Goal: Information Seeking & Learning: Learn about a topic

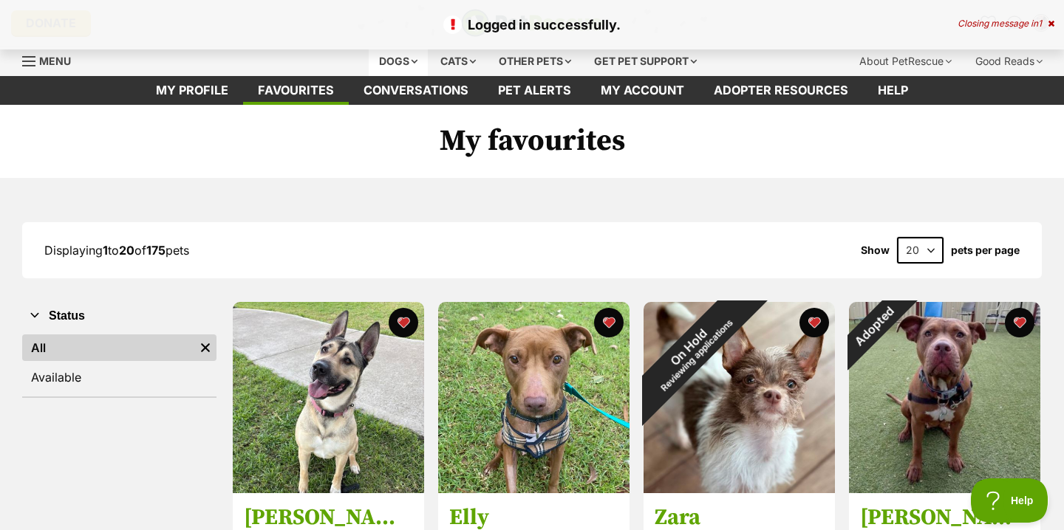
click at [397, 60] on div "Dogs" at bounding box center [398, 62] width 59 height 30
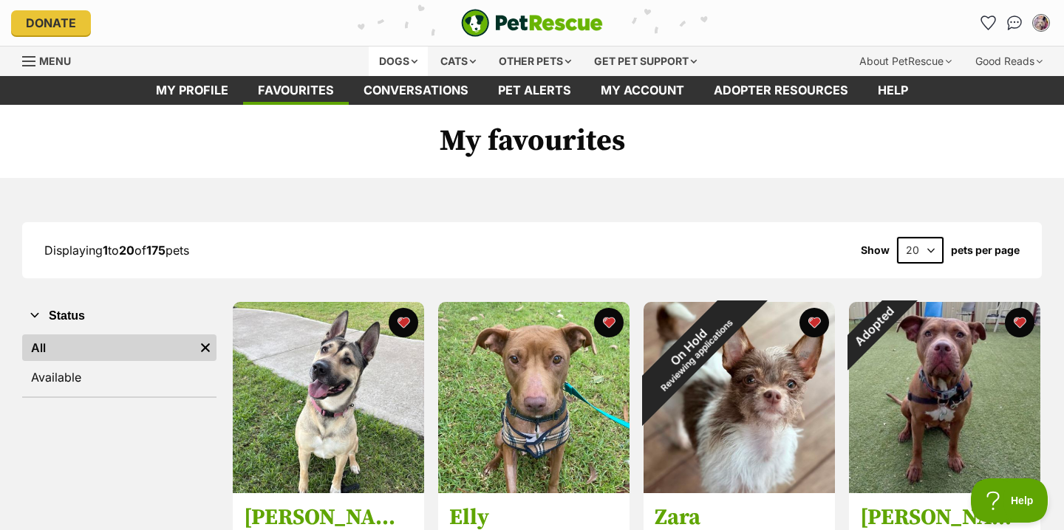
click at [391, 59] on div "Dogs" at bounding box center [398, 62] width 59 height 30
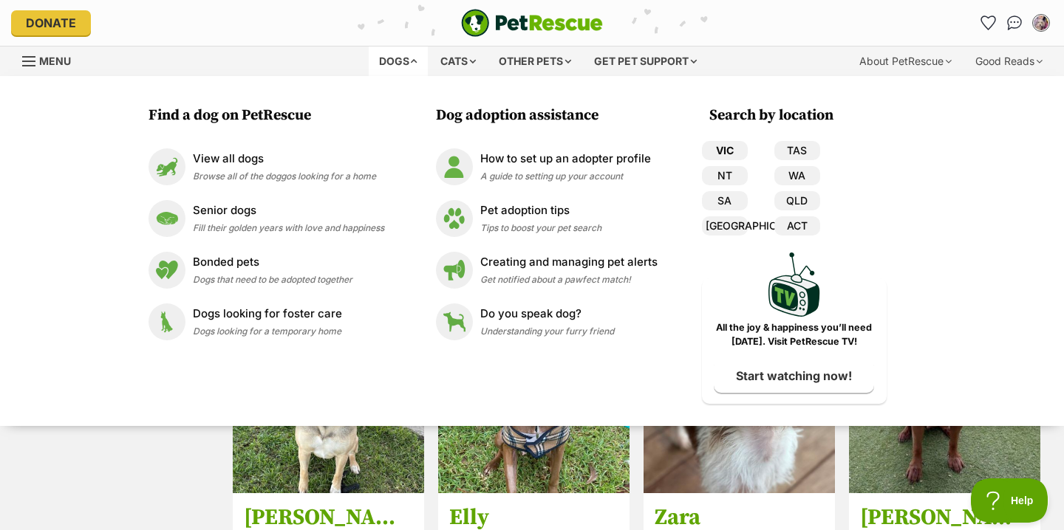
click at [734, 147] on link "VIC" at bounding box center [725, 150] width 46 height 19
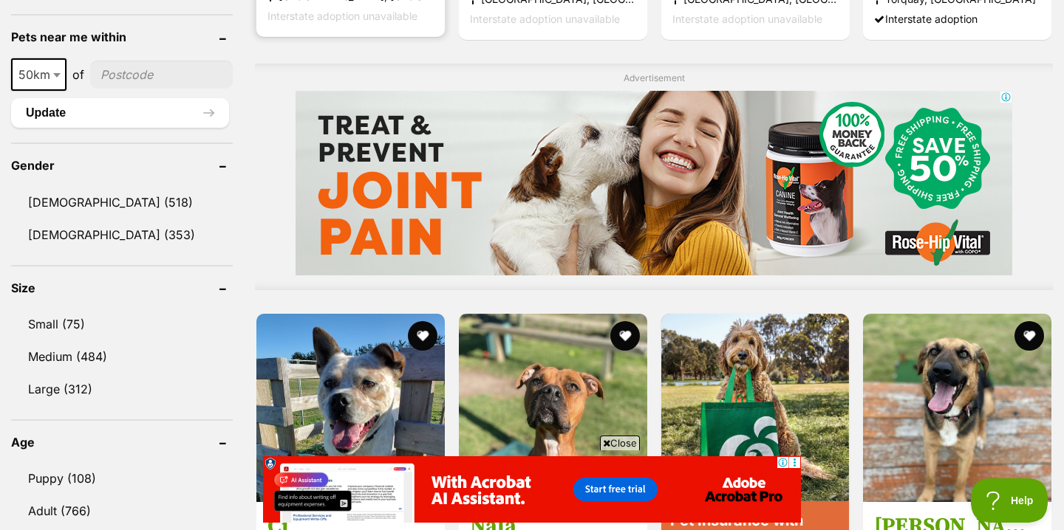
scroll to position [1193, 0]
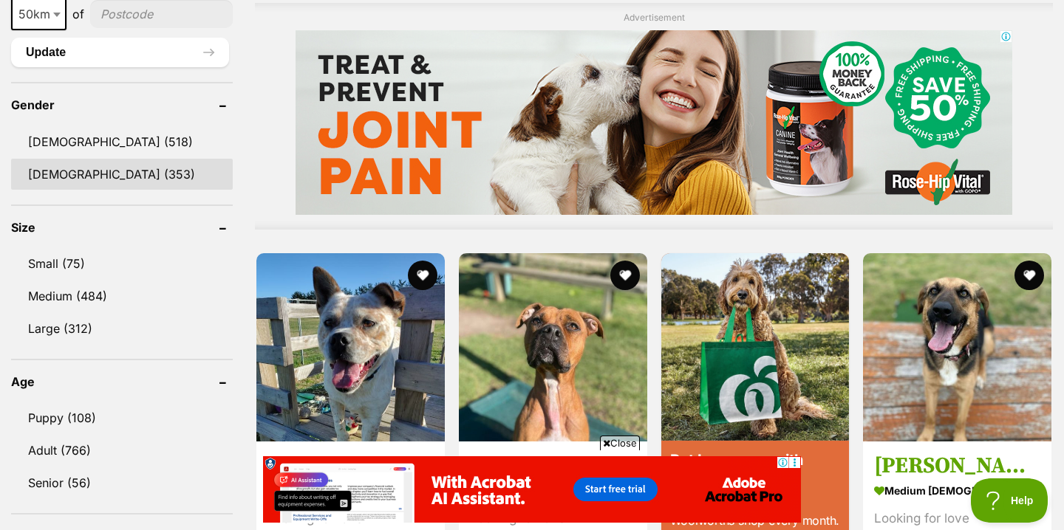
click at [84, 166] on link "[DEMOGRAPHIC_DATA] (353)" at bounding box center [122, 174] width 222 height 31
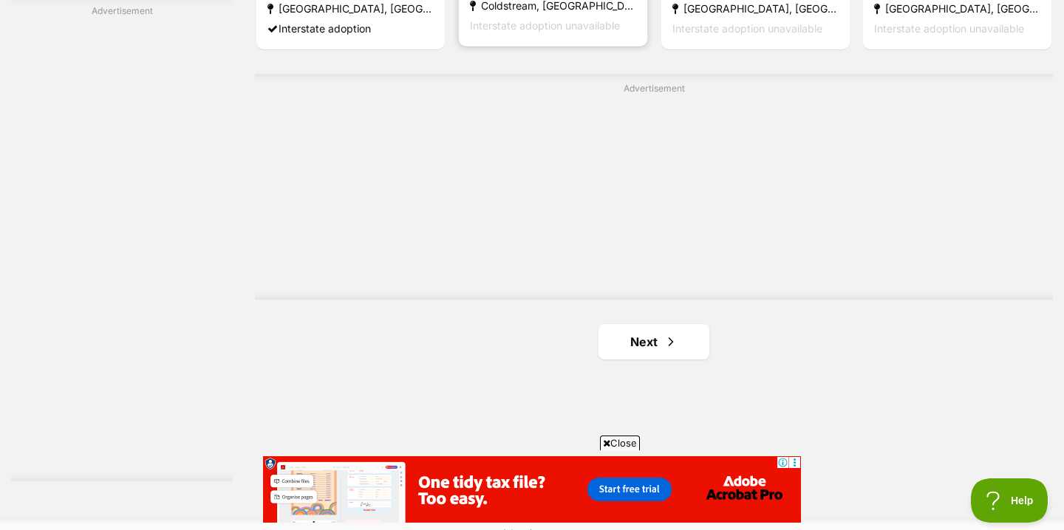
scroll to position [2593, 0]
click at [637, 327] on link "Next" at bounding box center [653, 338] width 111 height 35
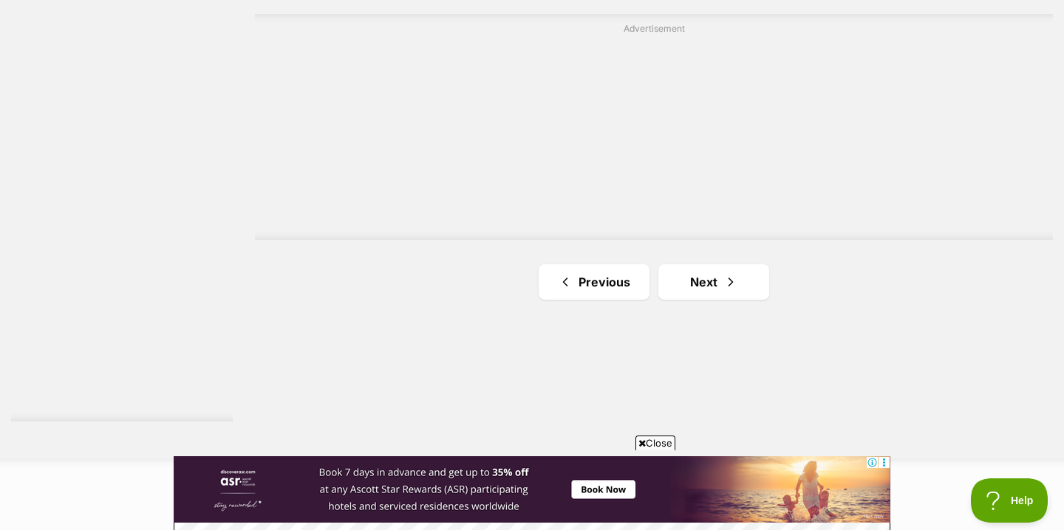
scroll to position [2689, 0]
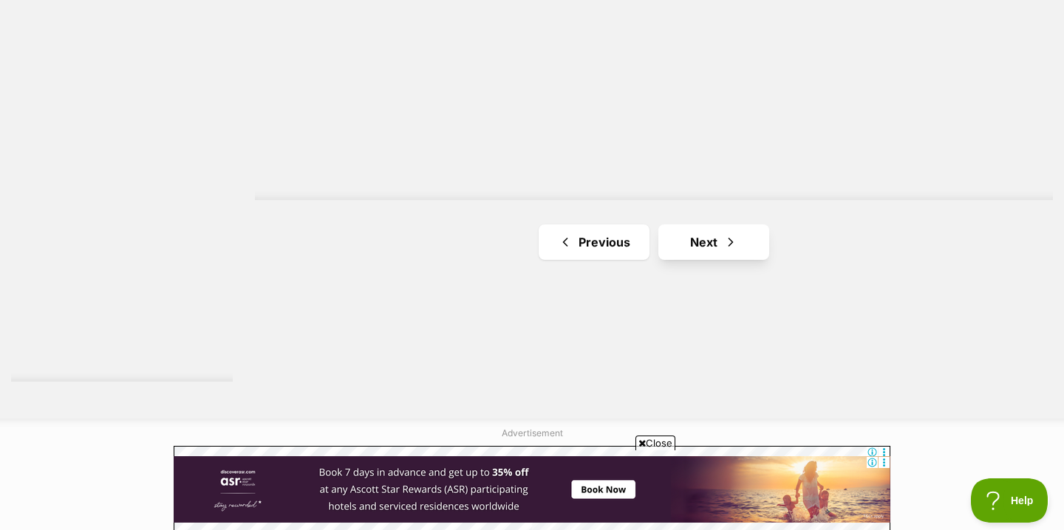
click at [683, 249] on link "Next" at bounding box center [713, 242] width 111 height 35
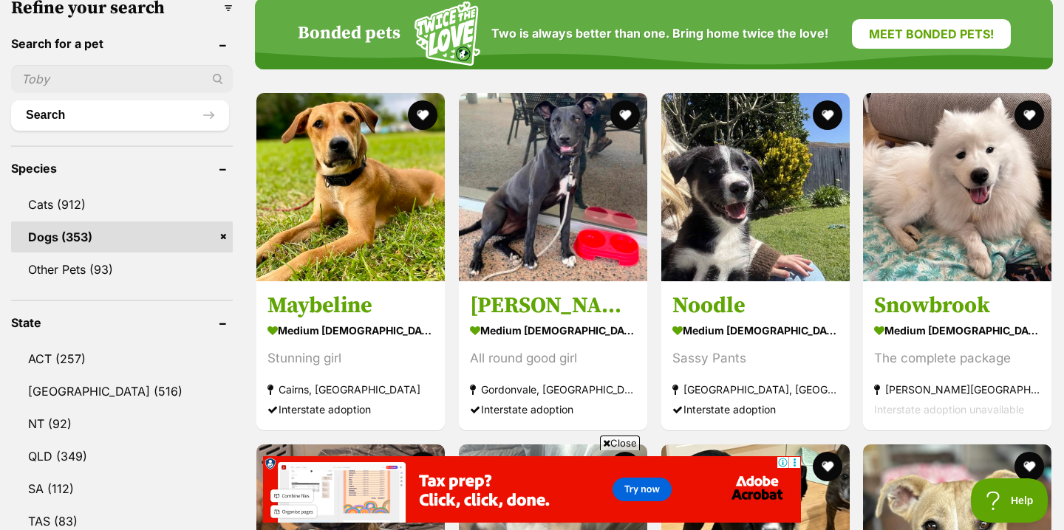
scroll to position [506, 0]
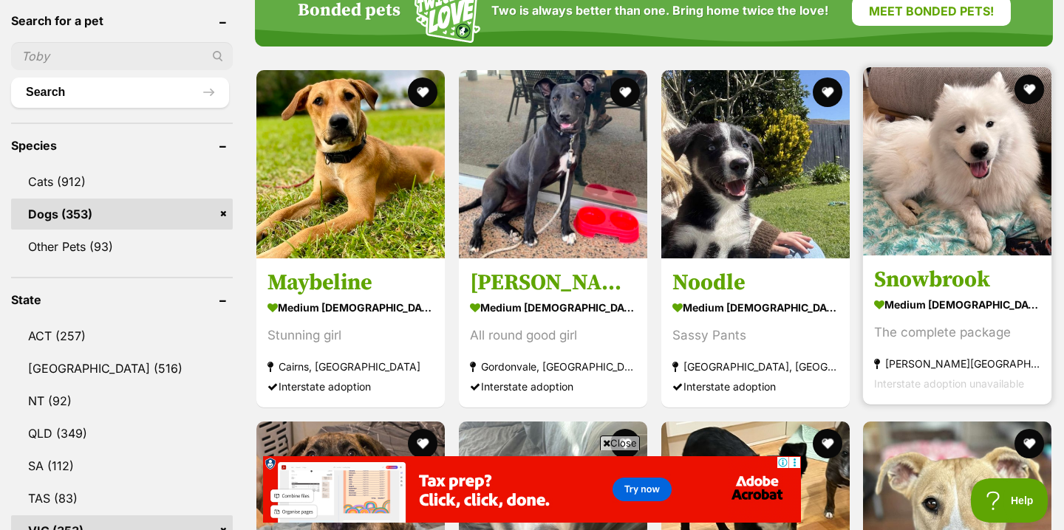
click at [962, 182] on img at bounding box center [957, 161] width 188 height 188
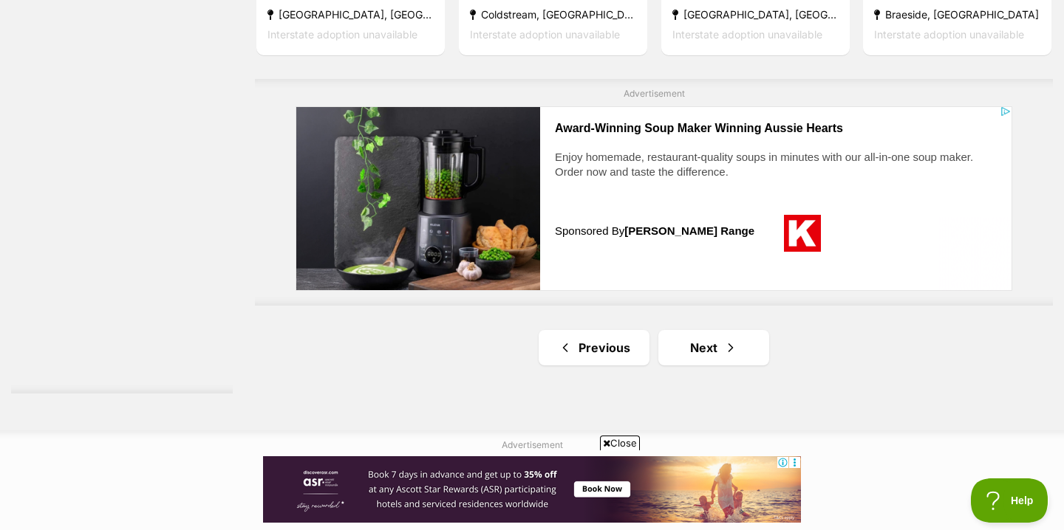
scroll to position [2678, 0]
click at [714, 346] on link "Next" at bounding box center [713, 346] width 111 height 35
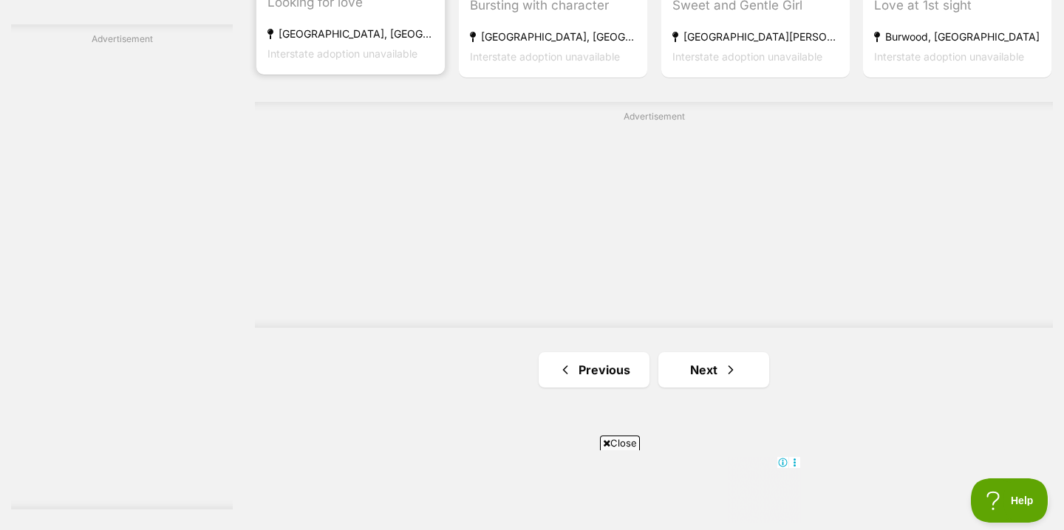
scroll to position [2570, 0]
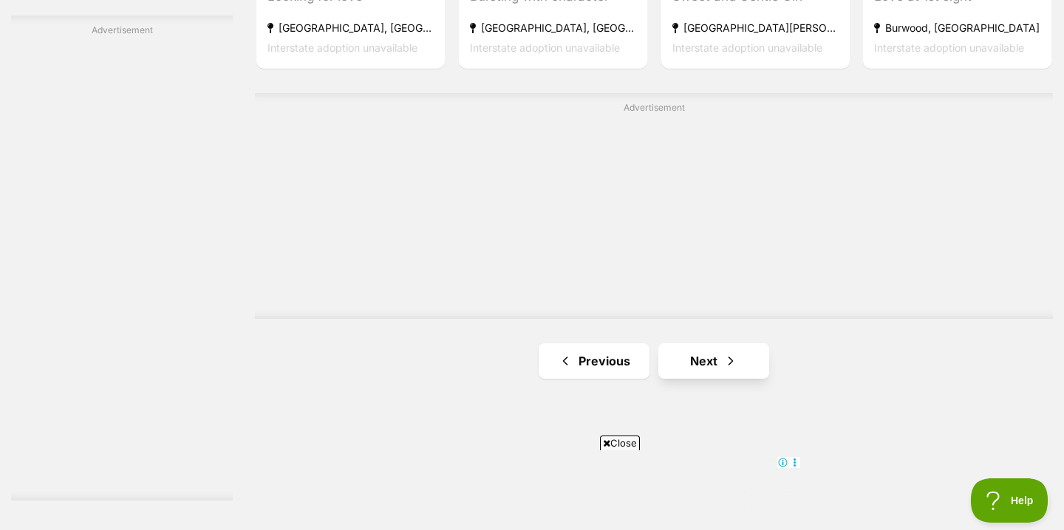
click at [685, 363] on link "Next" at bounding box center [713, 360] width 111 height 35
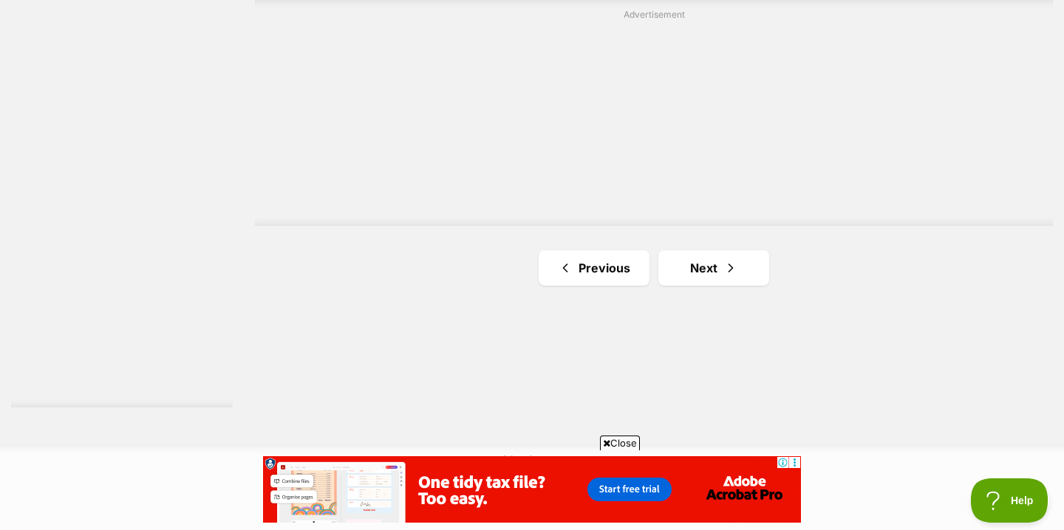
scroll to position [2666, 0]
click at [698, 273] on link "Next" at bounding box center [713, 264] width 111 height 35
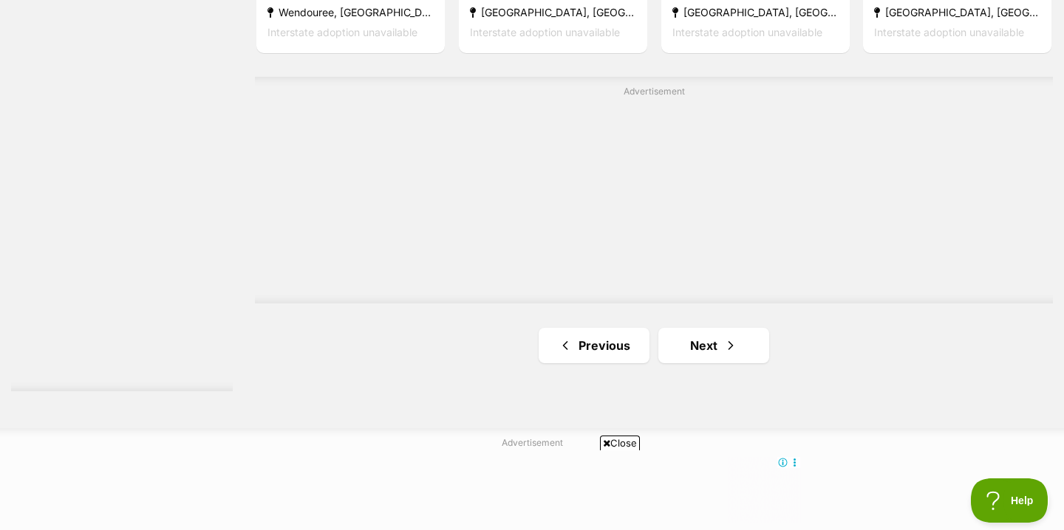
scroll to position [2775, 0]
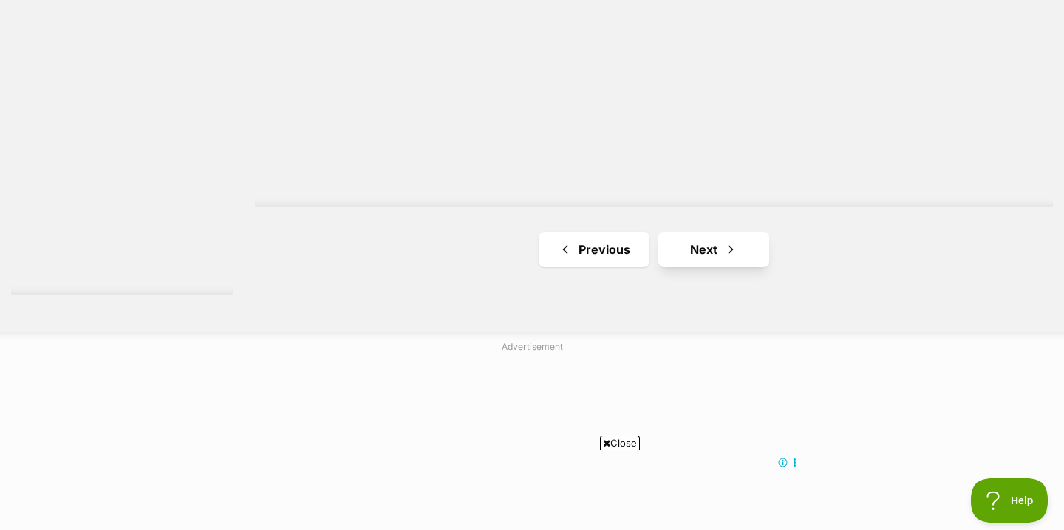
click at [704, 250] on link "Next" at bounding box center [713, 249] width 111 height 35
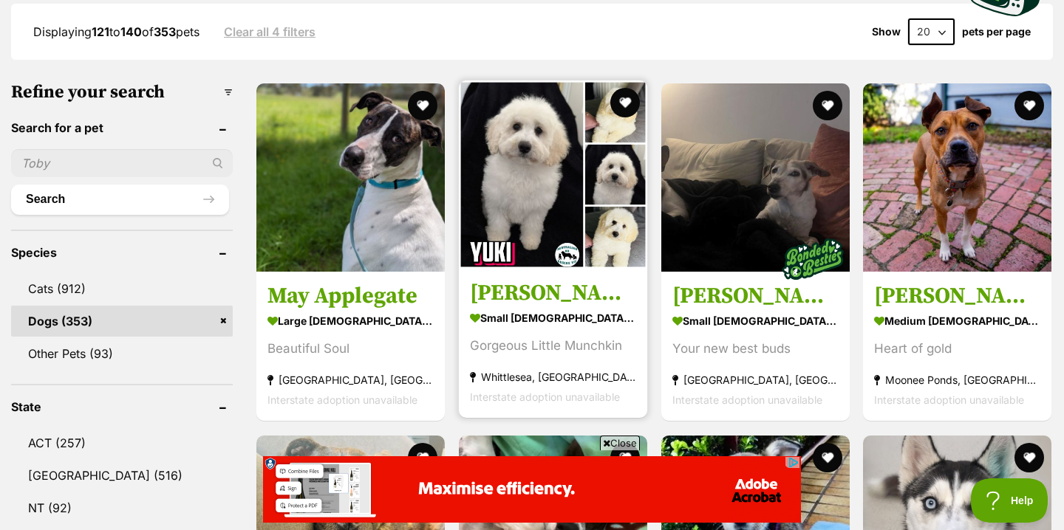
click at [595, 264] on img at bounding box center [553, 175] width 188 height 188
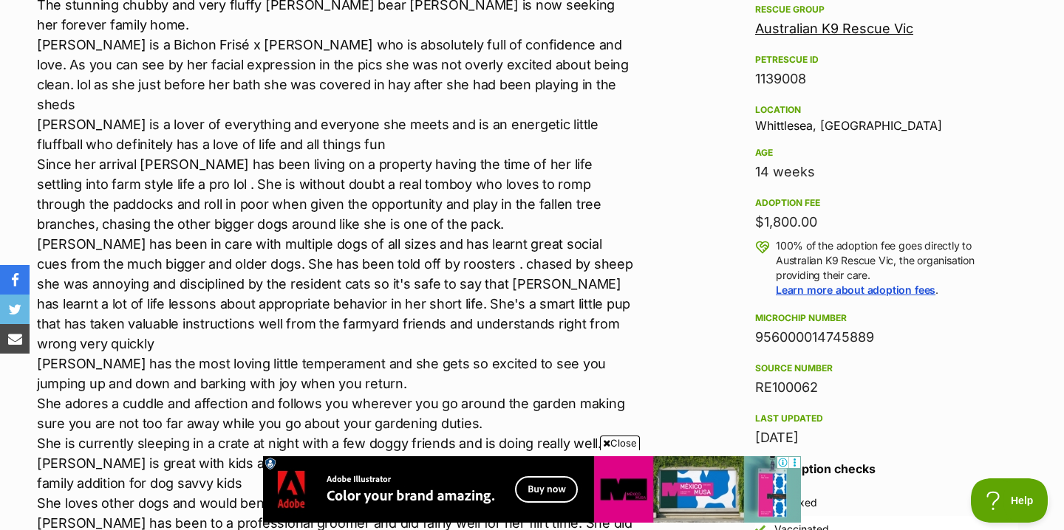
scroll to position [931, 0]
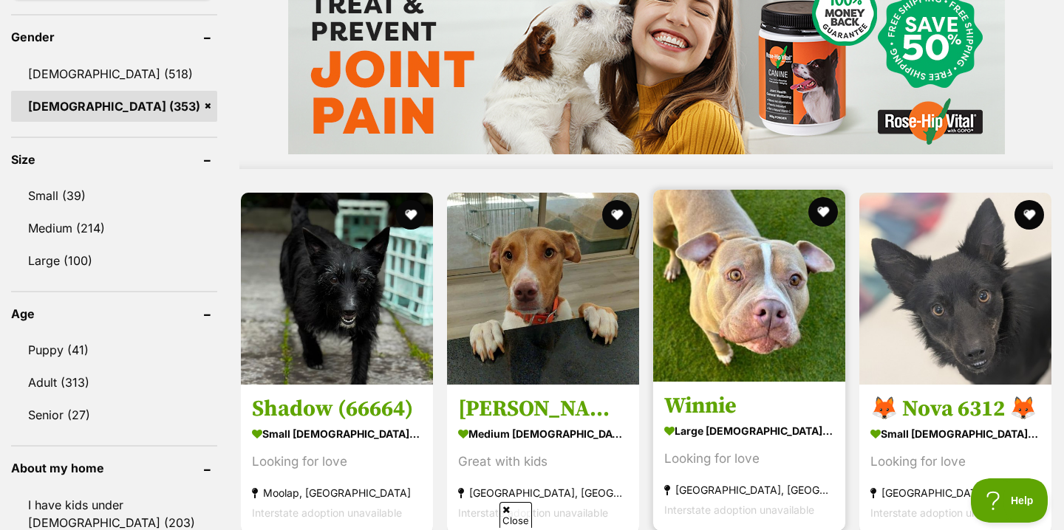
click at [750, 387] on article "Winnie large female Dog Looking for love North Melbourne, VIC Interstate adopti…" at bounding box center [749, 360] width 195 height 344
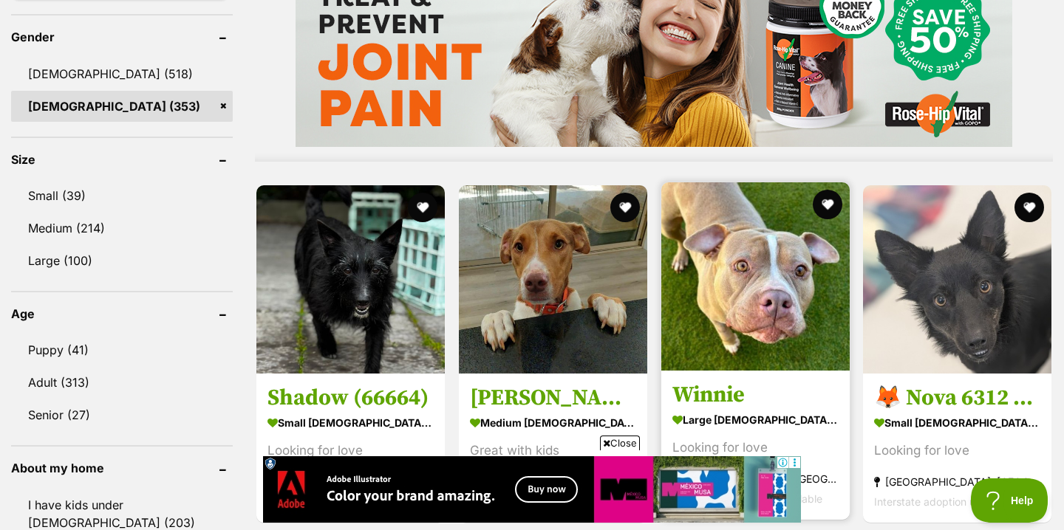
click at [756, 291] on img at bounding box center [755, 276] width 188 height 188
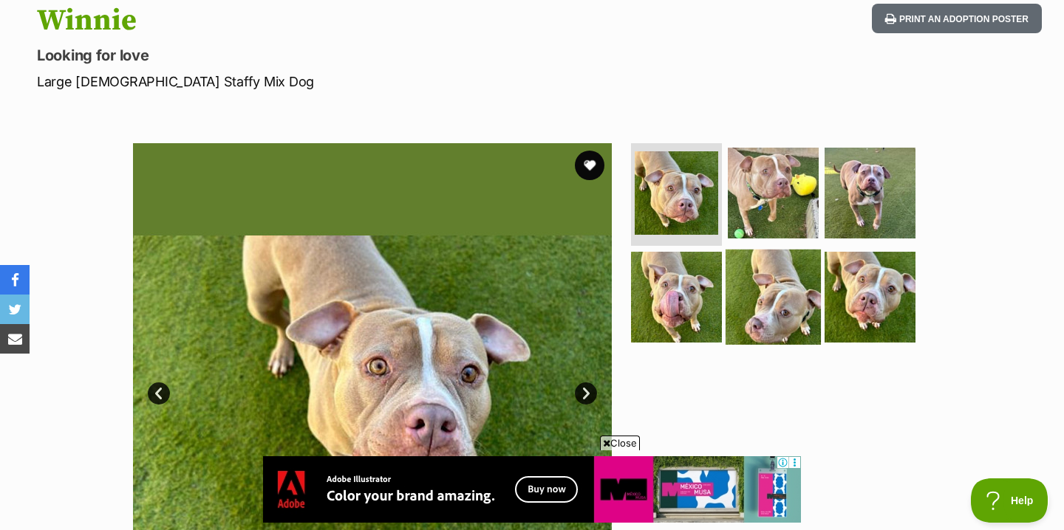
click at [783, 290] on img at bounding box center [772, 297] width 95 height 95
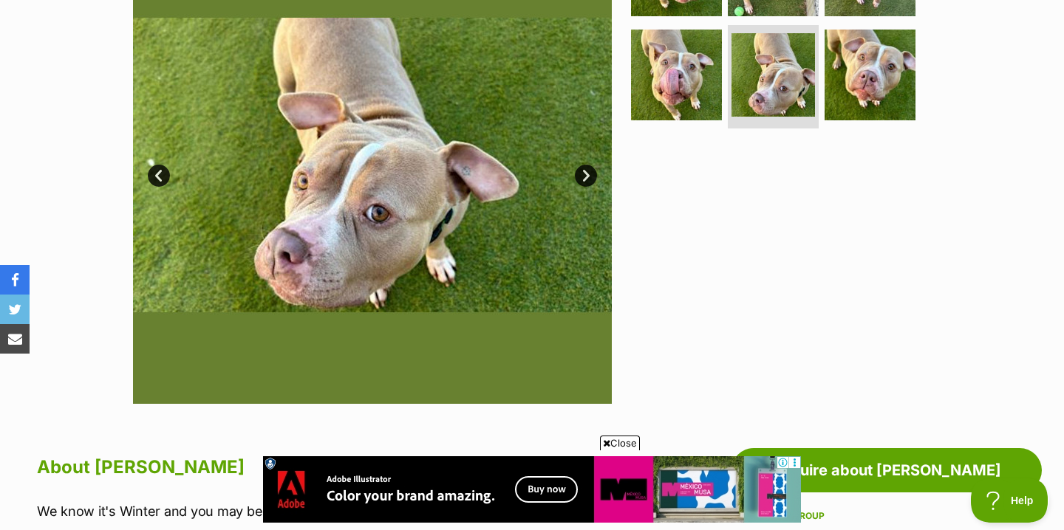
scroll to position [176, 0]
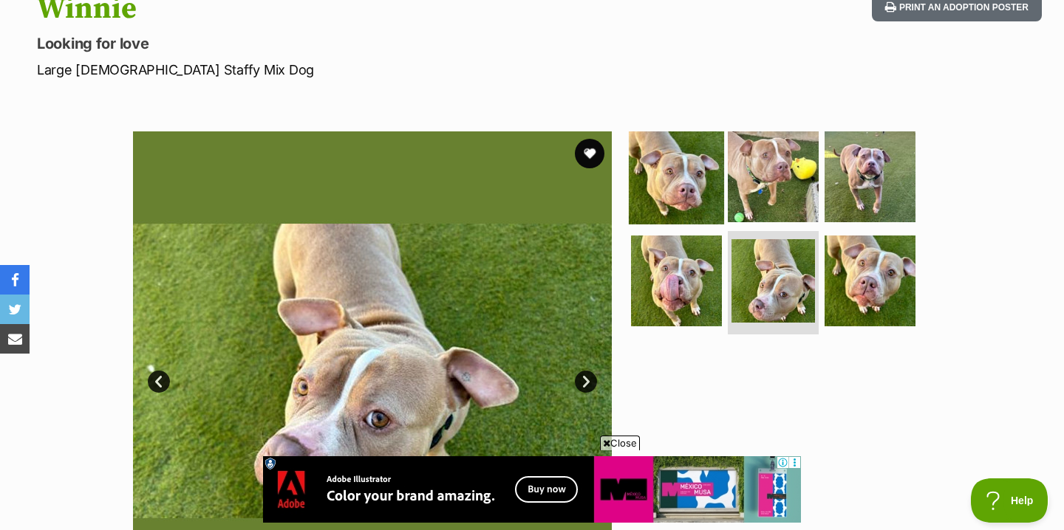
click at [684, 166] on img at bounding box center [676, 176] width 95 height 95
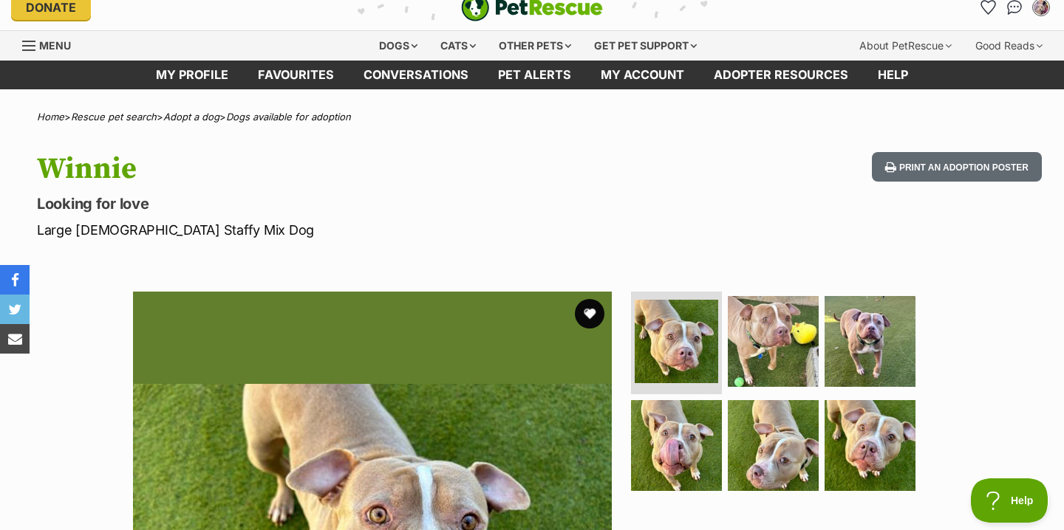
scroll to position [14, 0]
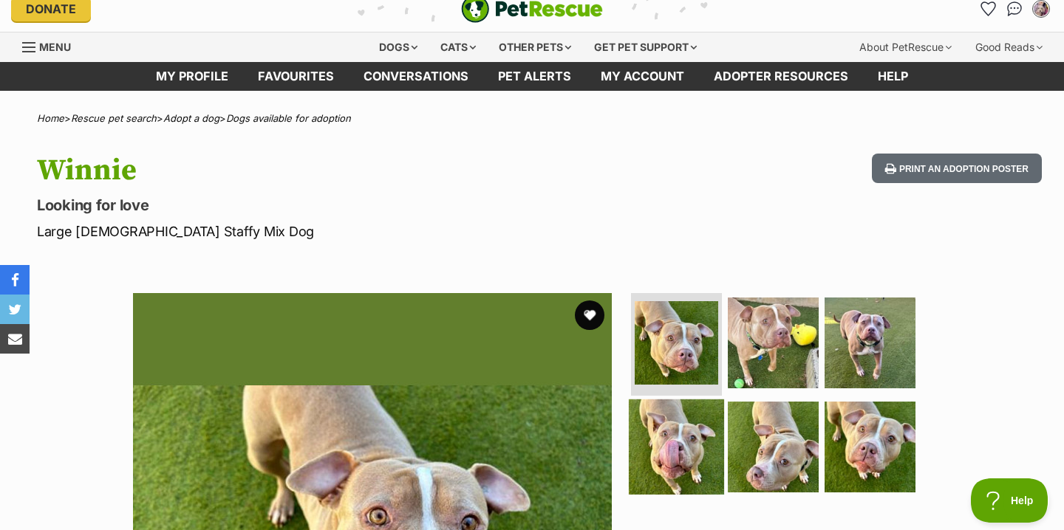
click at [658, 443] on img at bounding box center [676, 447] width 95 height 95
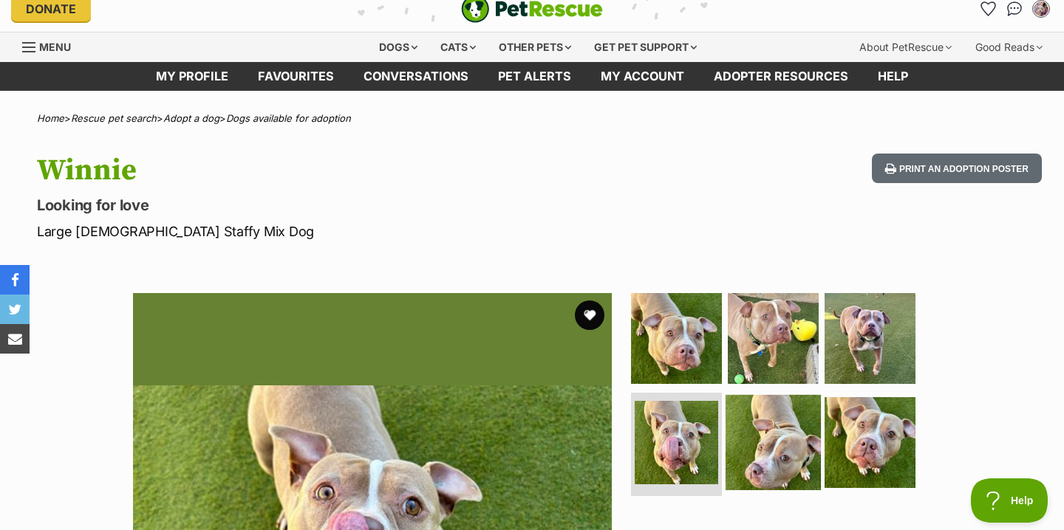
click at [765, 431] on img at bounding box center [772, 442] width 95 height 95
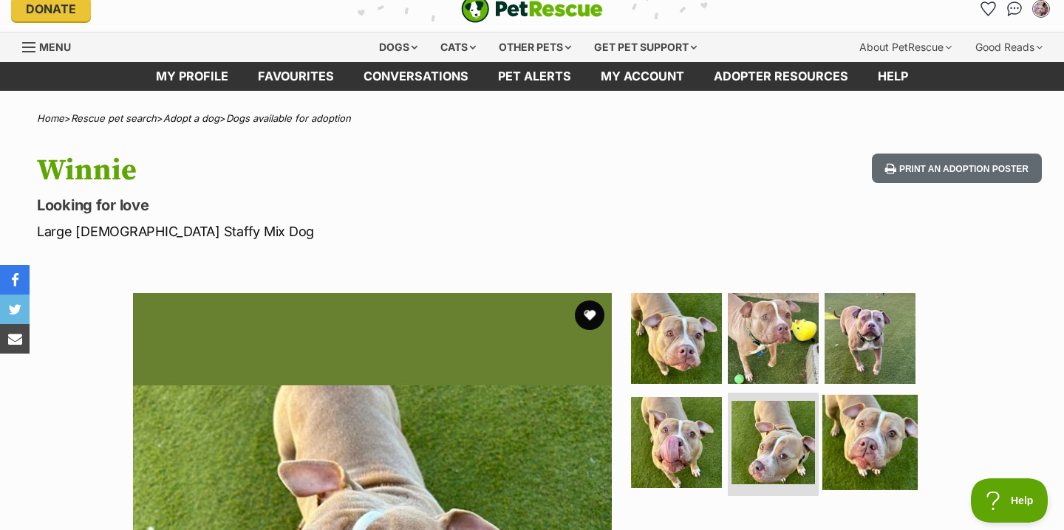
click at [838, 432] on img at bounding box center [869, 442] width 95 height 95
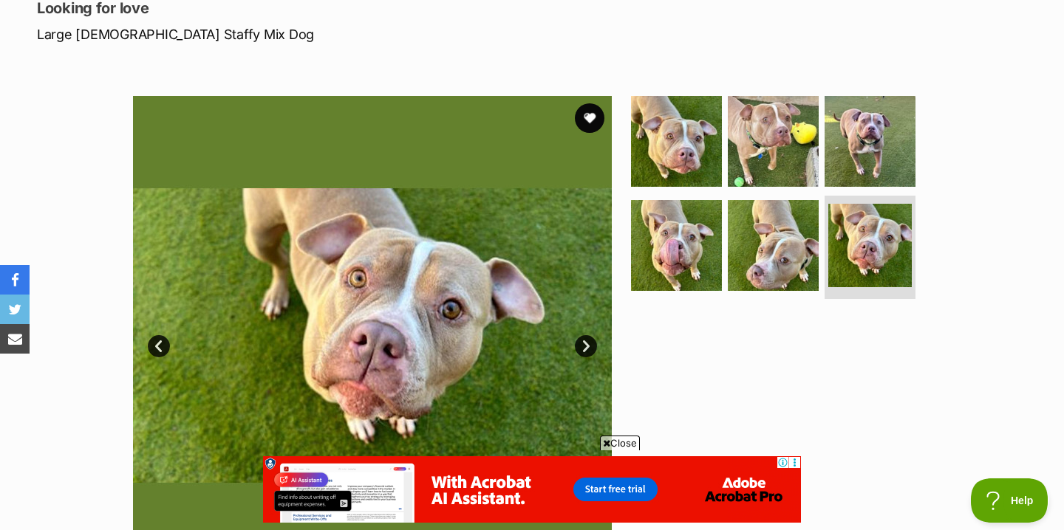
scroll to position [213, 0]
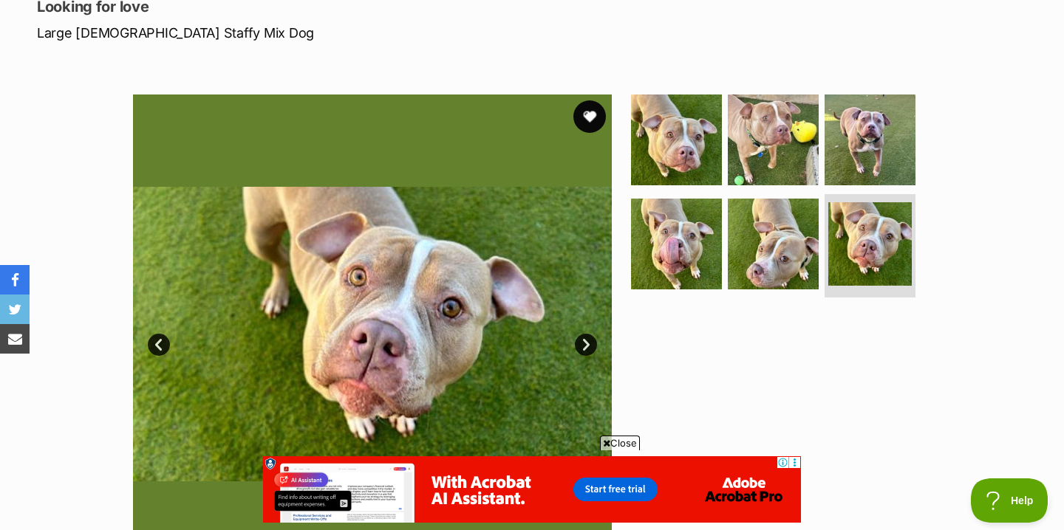
click at [593, 111] on button "favourite" at bounding box center [589, 116] width 33 height 33
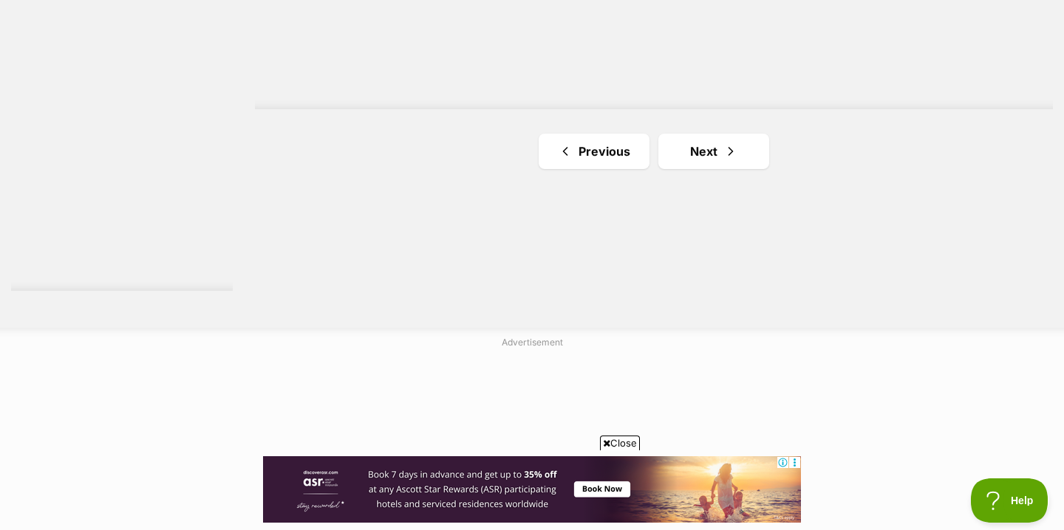
scroll to position [2786, 0]
click at [700, 142] on link "Next" at bounding box center [713, 145] width 111 height 35
